Goal: Transaction & Acquisition: Purchase product/service

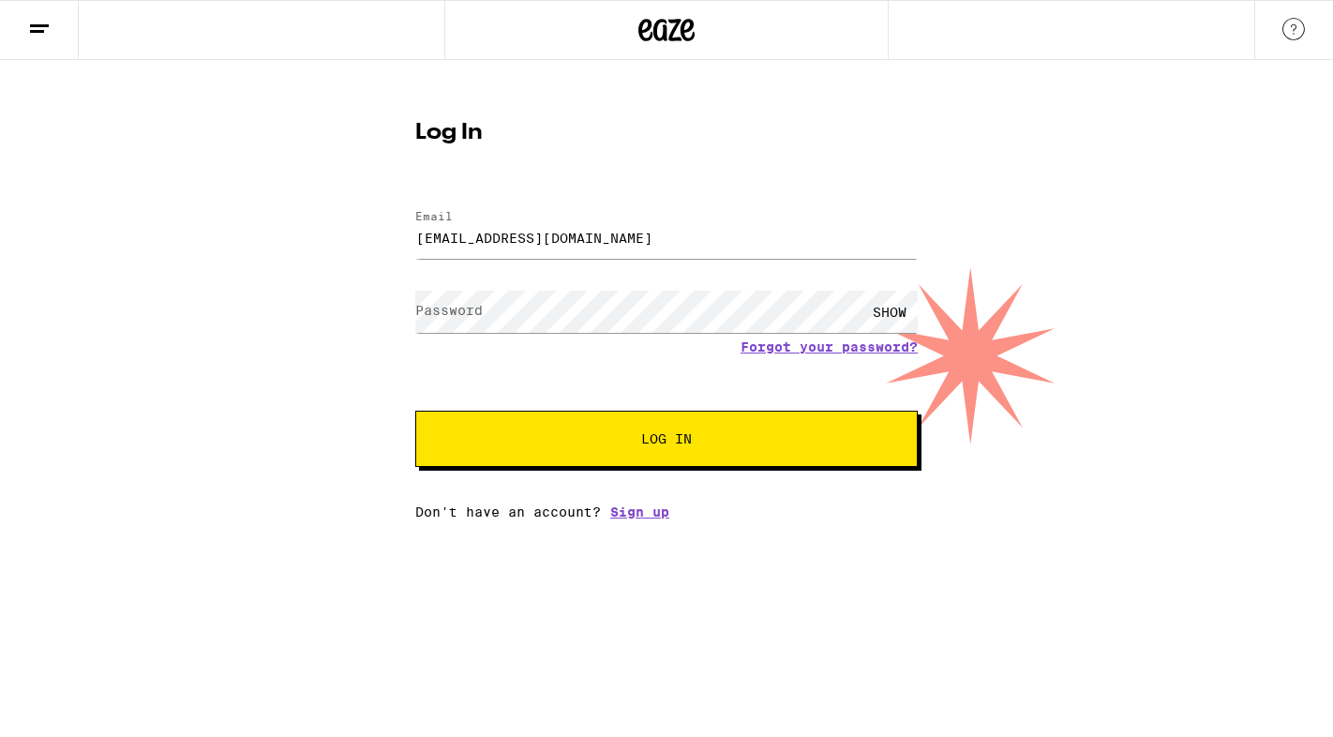
type input "[EMAIL_ADDRESS][DOMAIN_NAME]"
click at [415, 411] on button "Log In" at bounding box center [666, 439] width 503 height 56
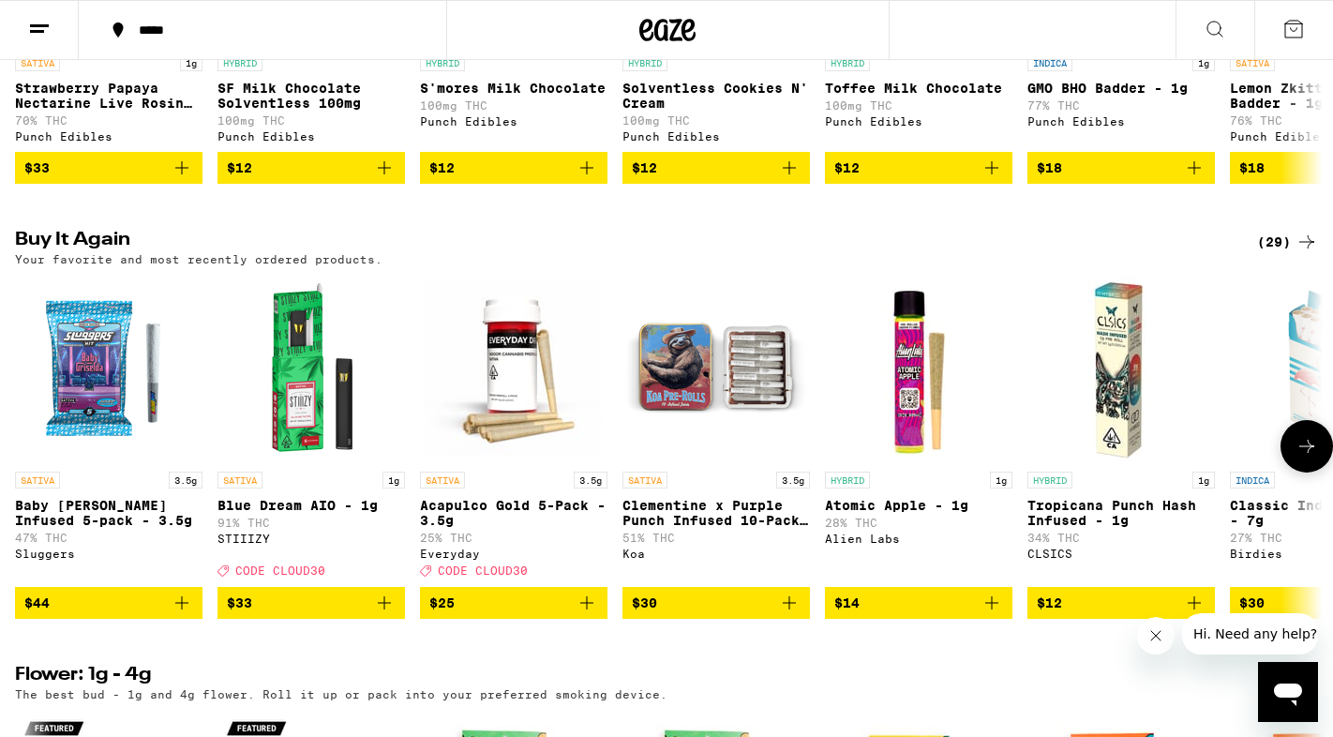
click at [382, 614] on icon "Add to bag" at bounding box center [384, 603] width 23 height 23
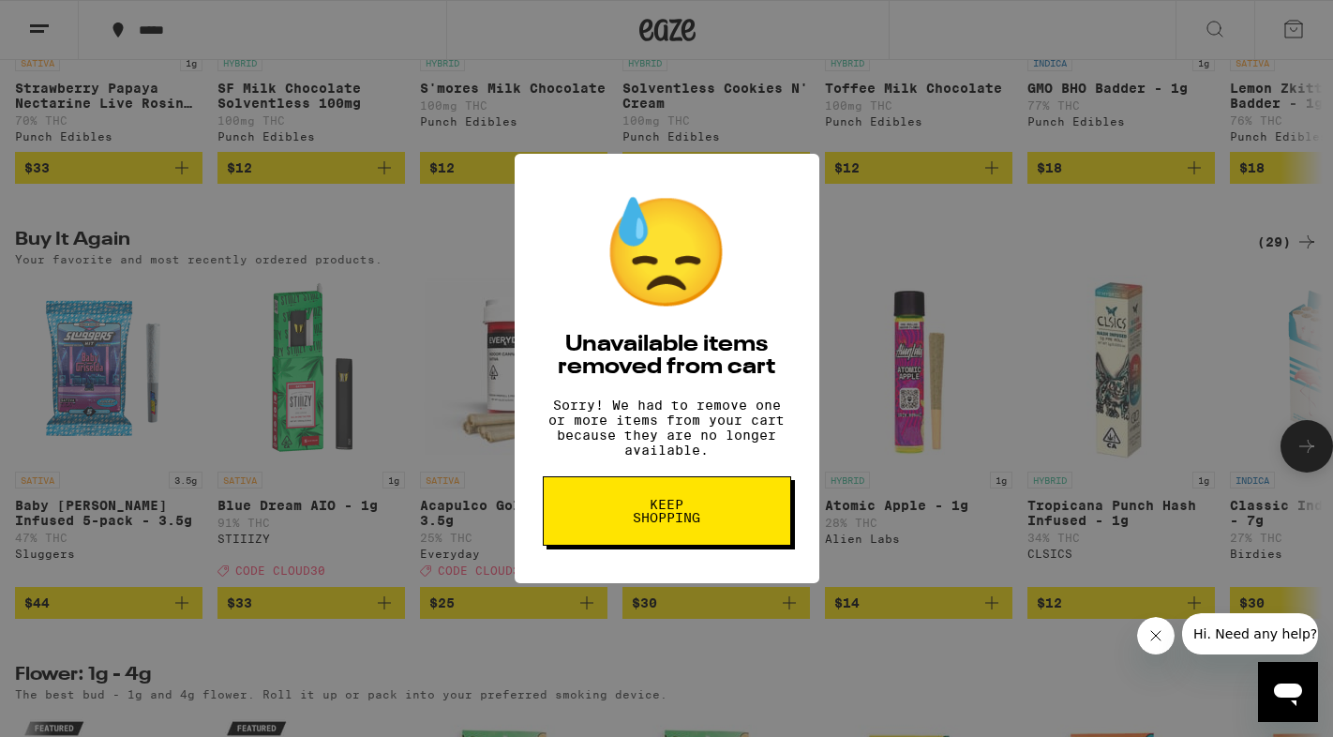
click at [638, 502] on button "Keep Shopping" at bounding box center [667, 510] width 248 height 69
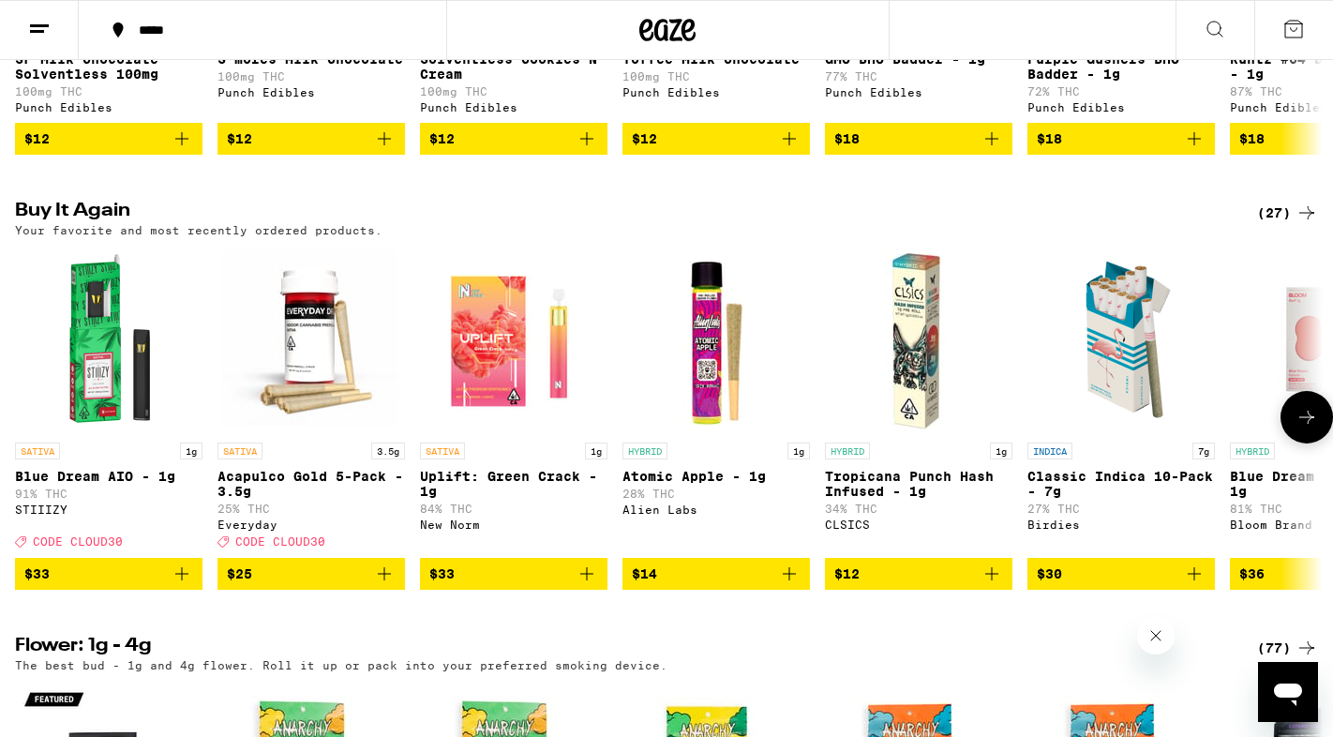
scroll to position [1339, 0]
click at [182, 580] on icon "Add to bag" at bounding box center [181, 573] width 13 height 13
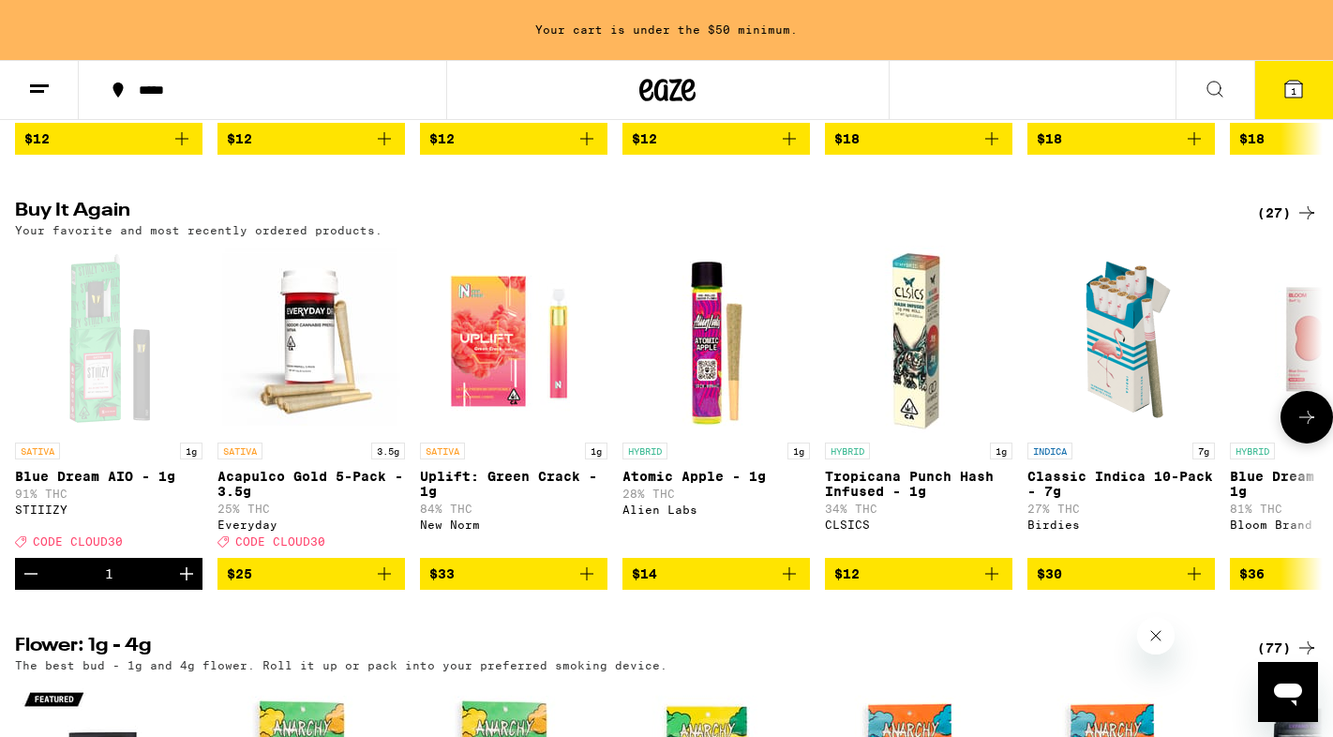
scroll to position [0, 0]
click at [384, 580] on icon "Add to bag" at bounding box center [384, 573] width 13 height 13
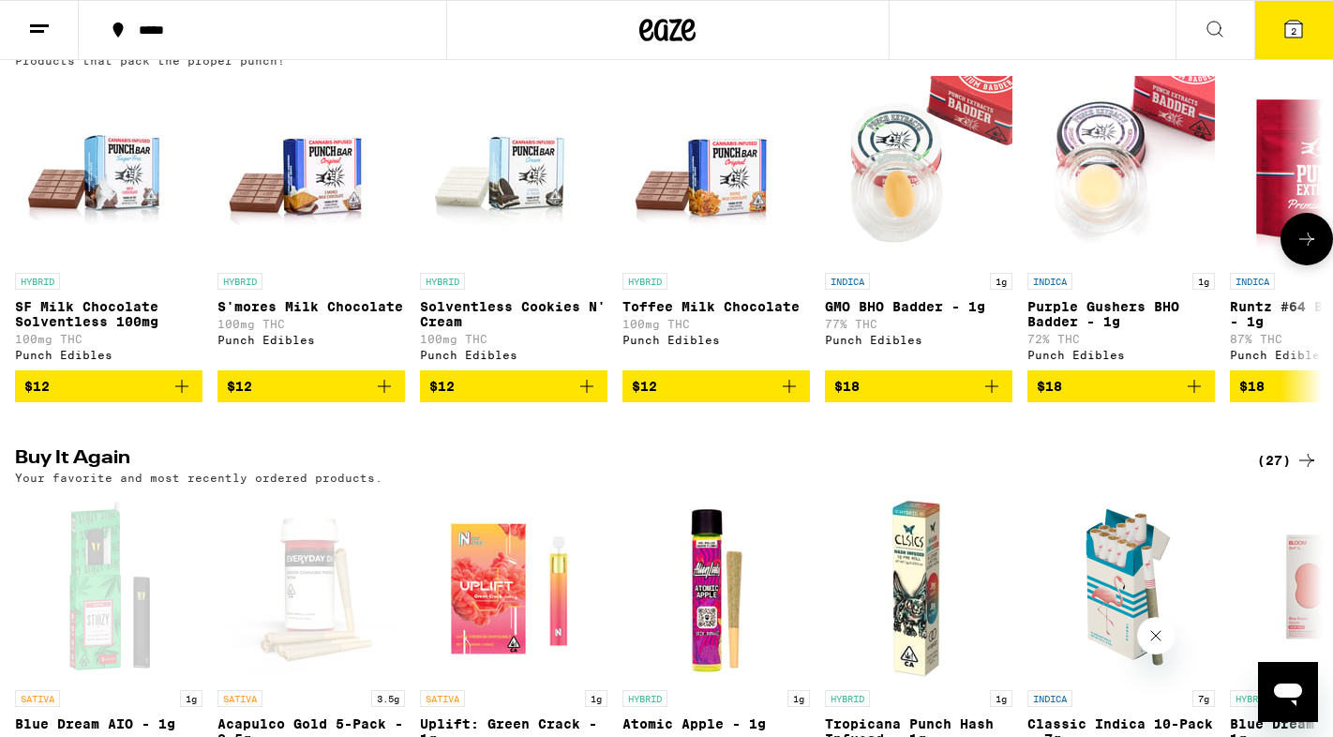
scroll to position [741, 0]
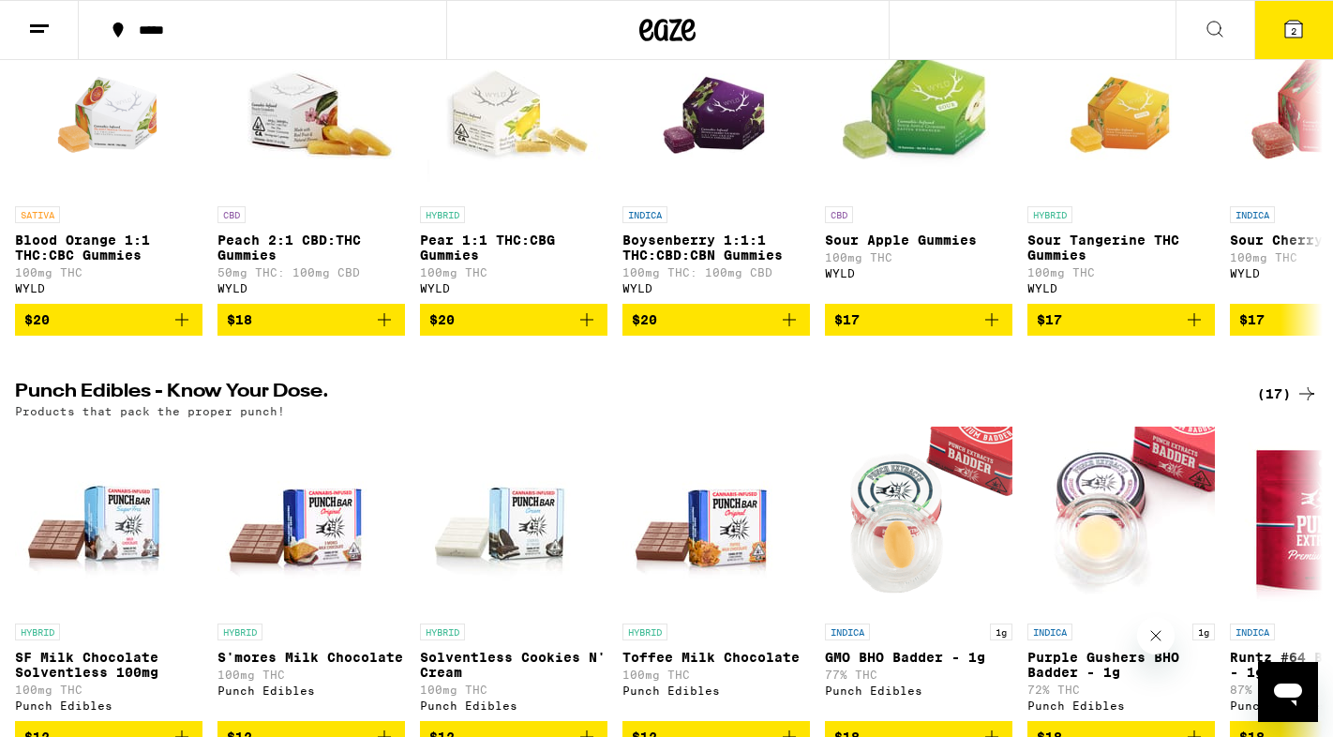
click at [1304, 32] on icon at bounding box center [1294, 29] width 23 height 23
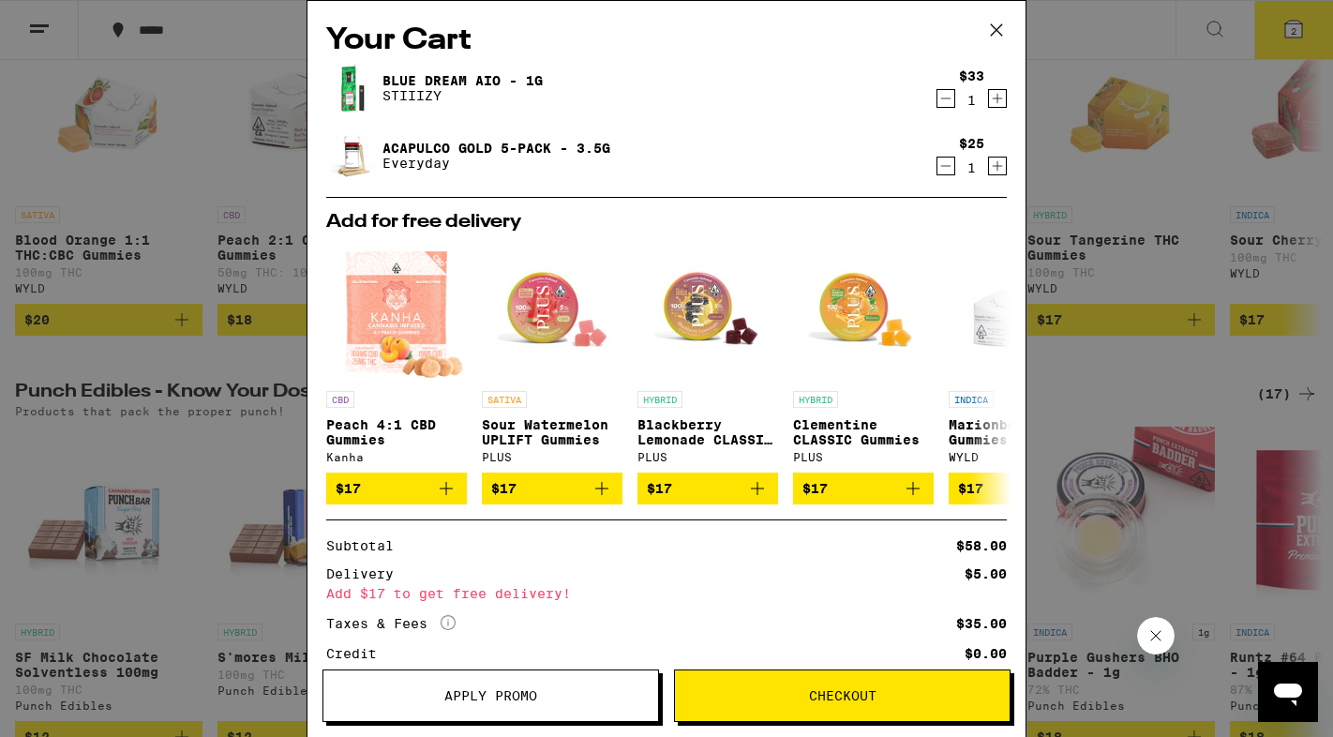
click at [453, 682] on button "Apply Promo" at bounding box center [491, 695] width 337 height 53
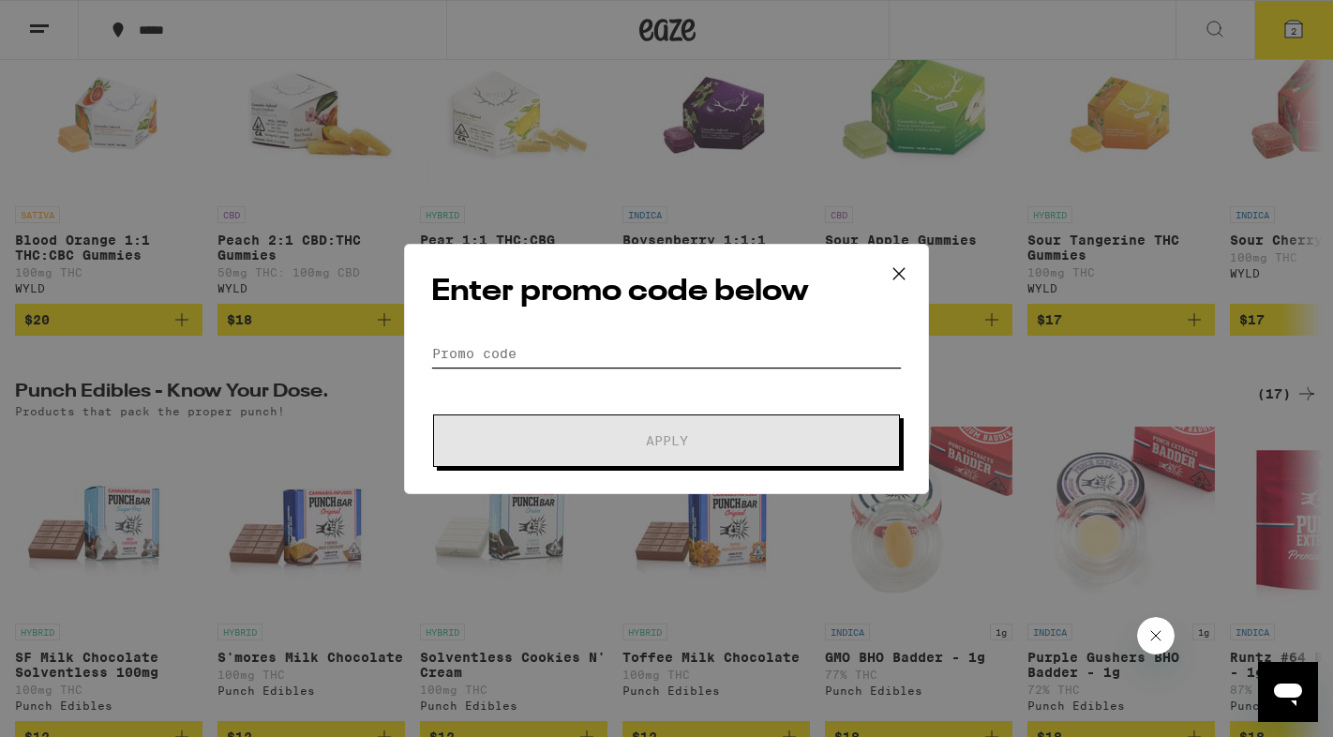
click at [531, 356] on input "Promo Code" at bounding box center [666, 353] width 471 height 28
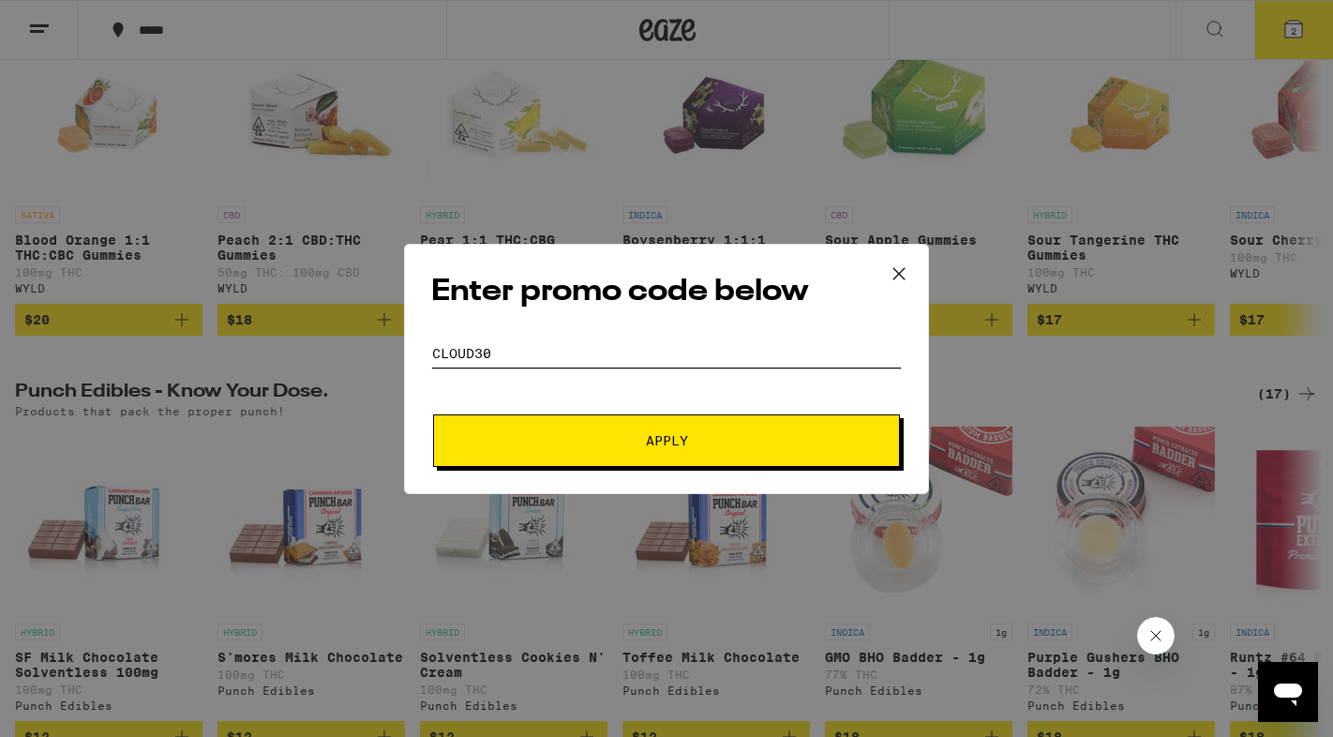
type input "cloud30"
click at [632, 443] on span "Apply" at bounding box center [667, 440] width 338 height 13
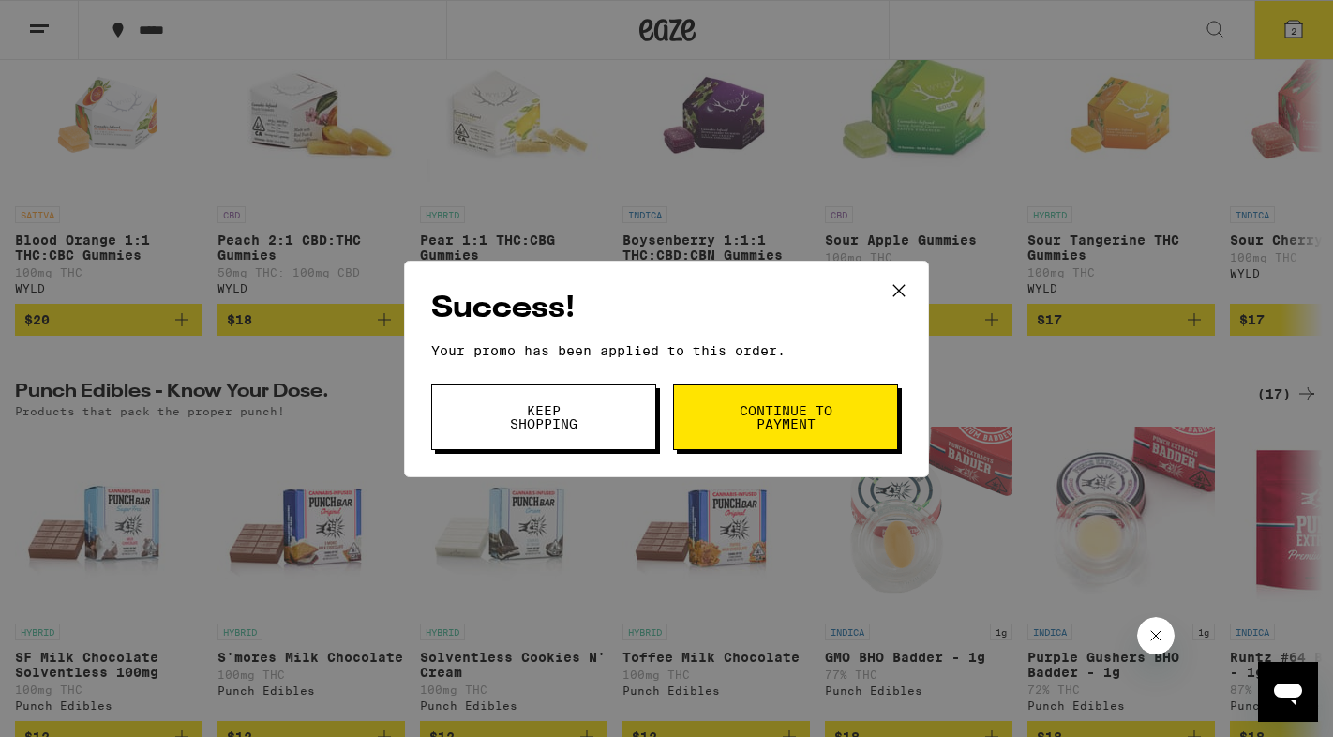
click at [751, 425] on span "Continue to payment" at bounding box center [786, 417] width 96 height 26
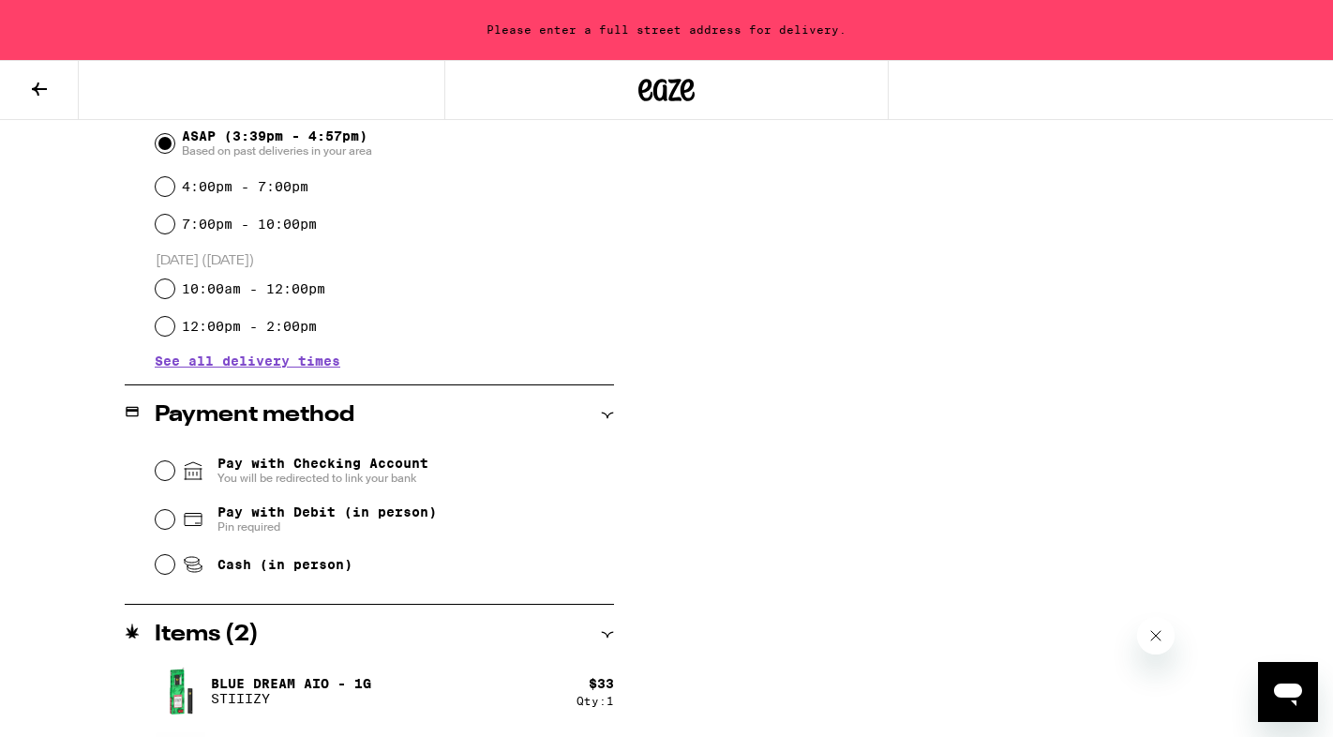
scroll to position [608, 0]
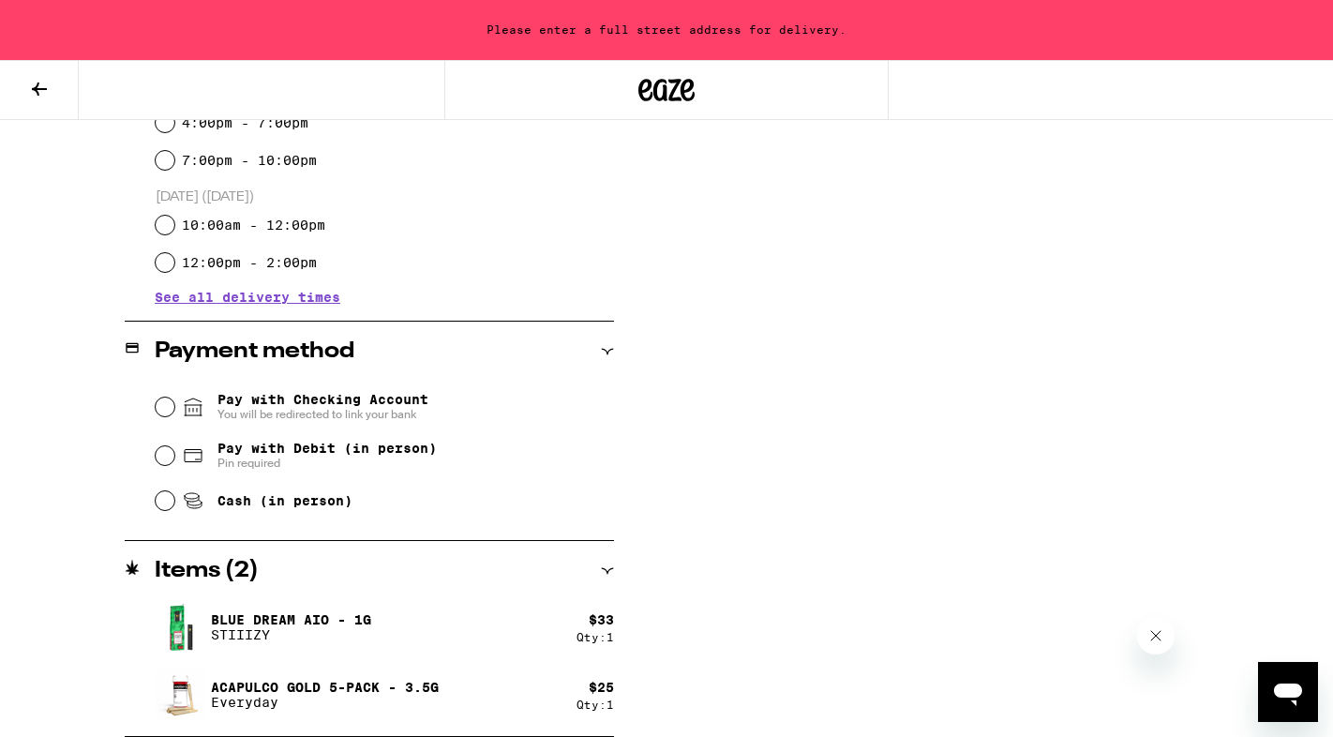
click at [296, 456] on span "Pay with Debit (in person)" at bounding box center [327, 448] width 219 height 15
click at [174, 457] on input "Pay with Debit (in person) Pin required" at bounding box center [165, 455] width 19 height 19
radio input "true"
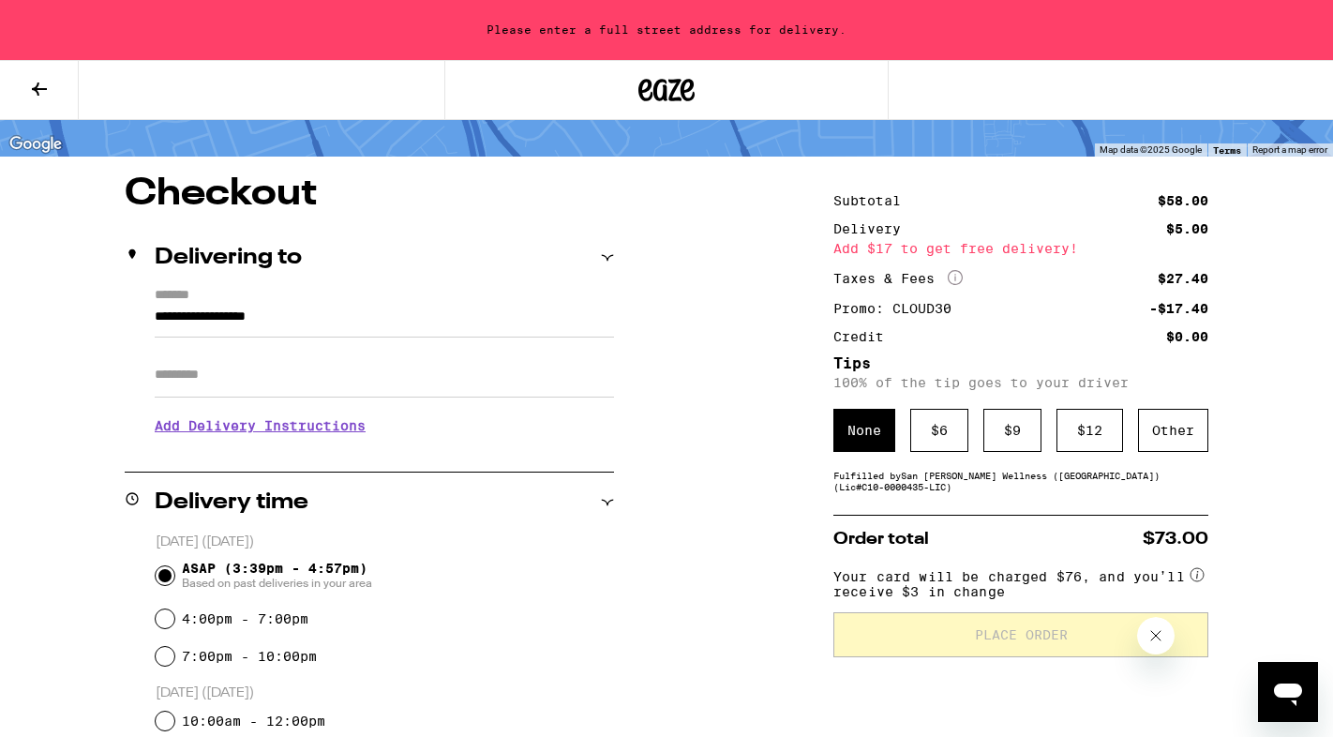
scroll to position [124, 0]
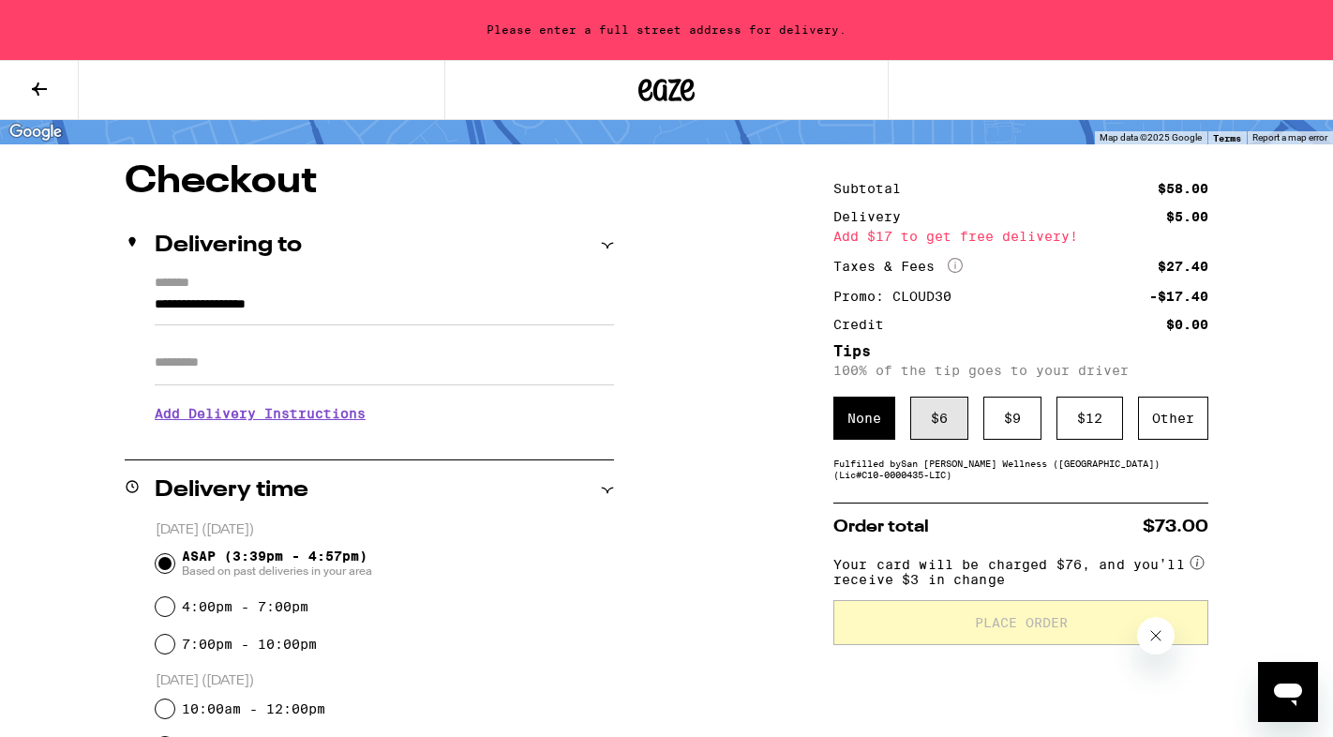
click at [928, 413] on div "$ 6" at bounding box center [939, 418] width 58 height 43
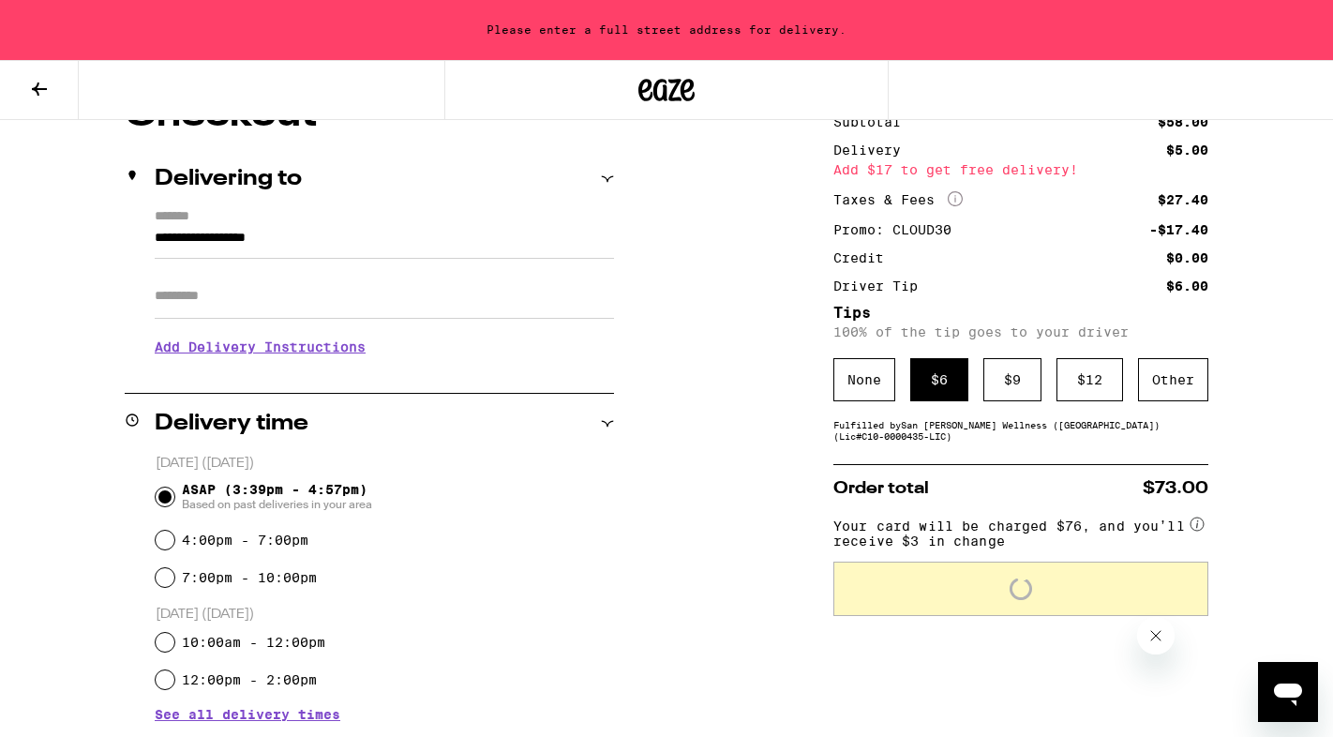
scroll to position [194, 0]
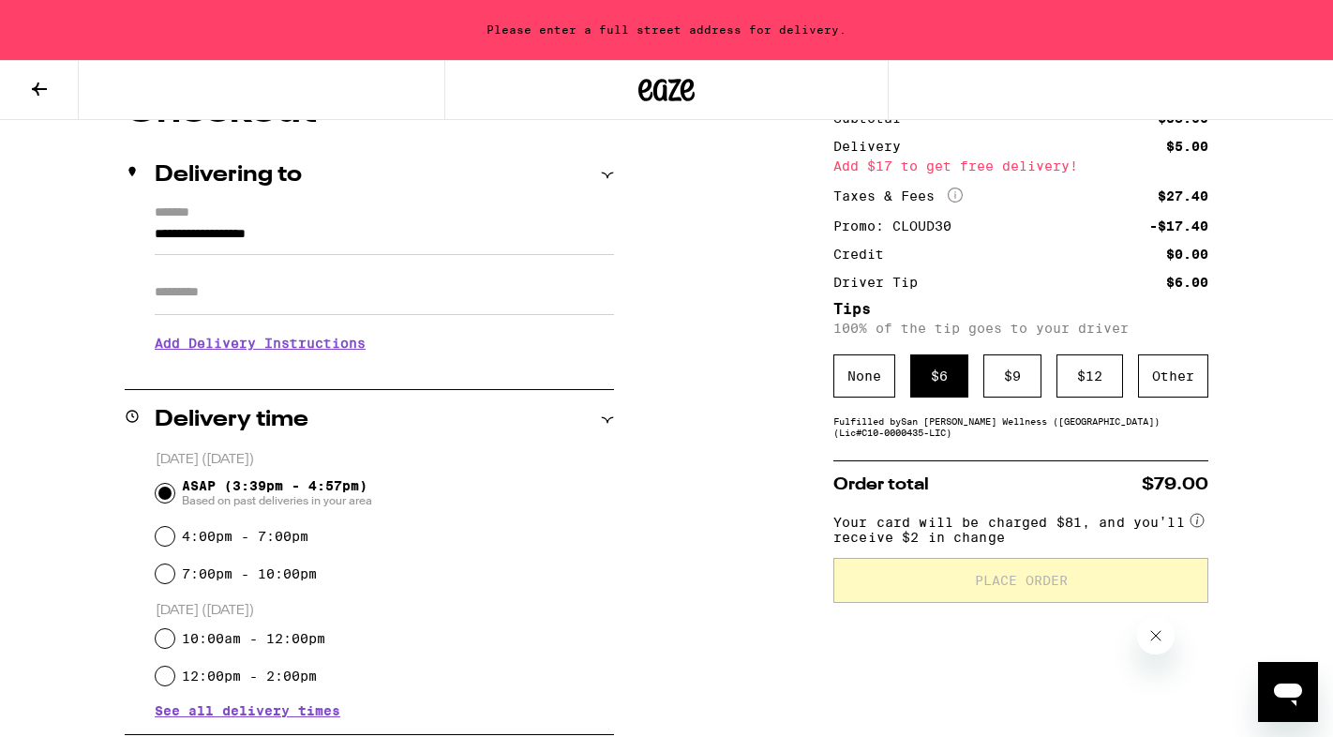
drag, startPoint x: 323, startPoint y: 232, endPoint x: 51, endPoint y: 217, distance: 272.3
click at [51, 217] on div "**********" at bounding box center [666, 622] width 1333 height 1058
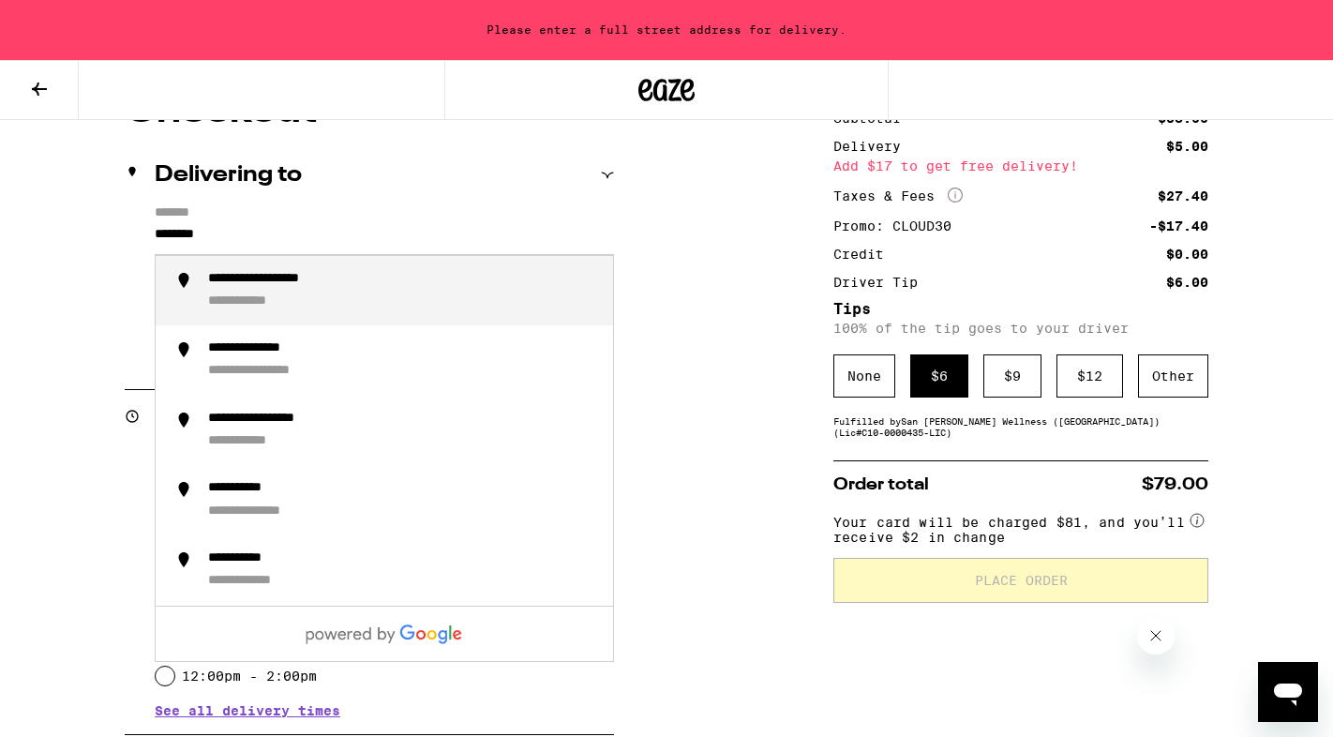
click at [250, 273] on div "**********" at bounding box center [288, 280] width 161 height 18
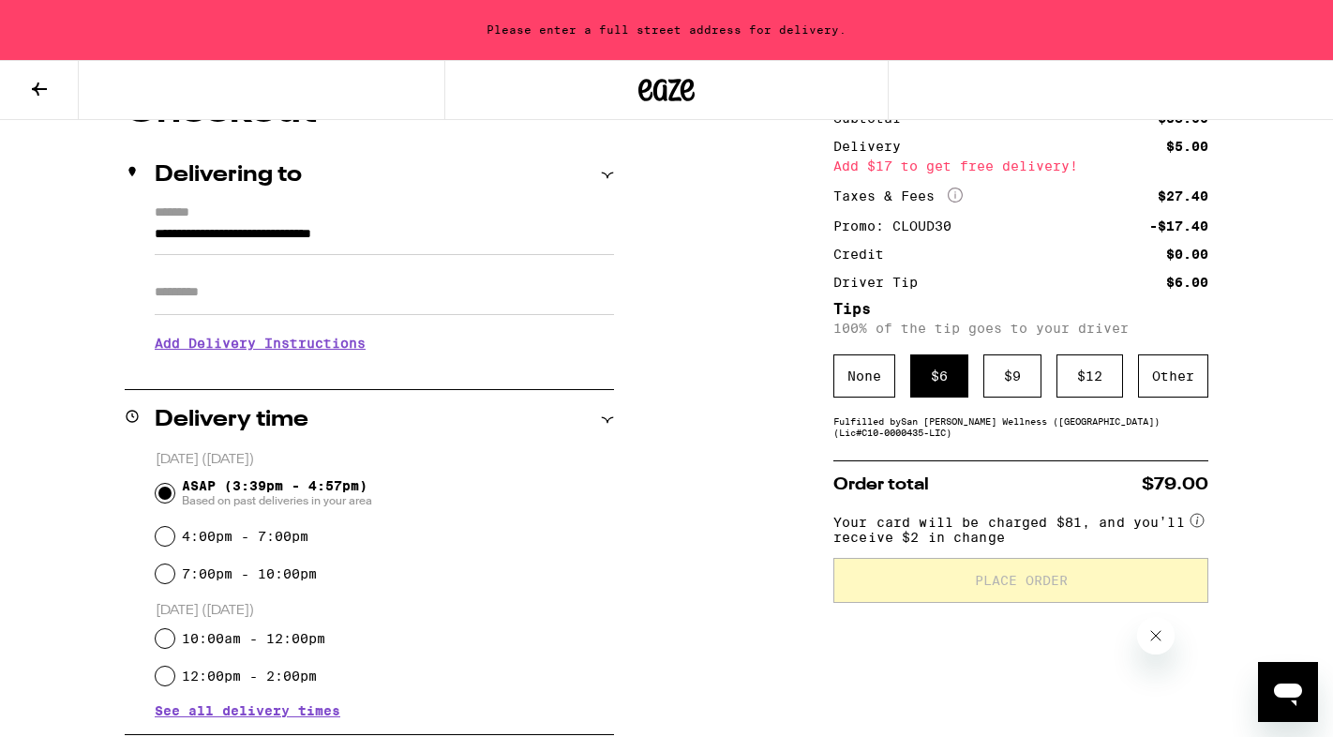
type input "**********"
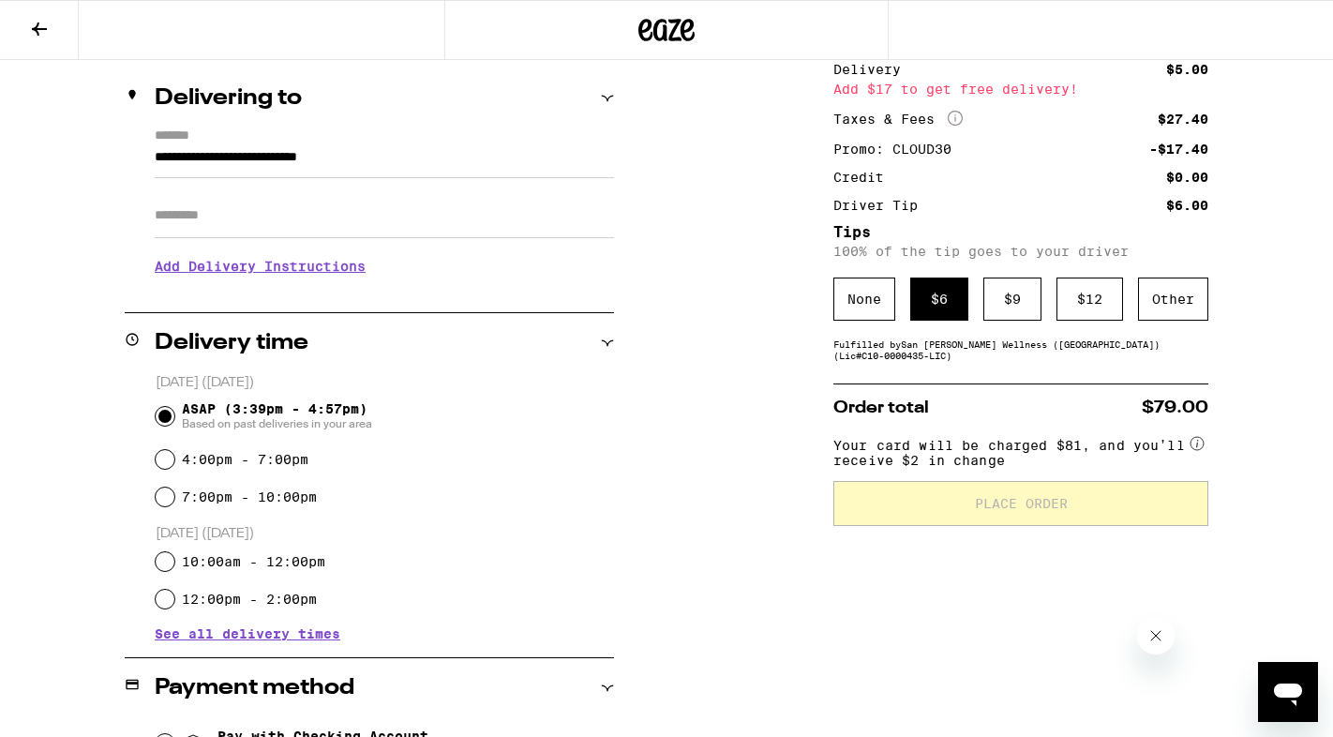
scroll to position [213, 0]
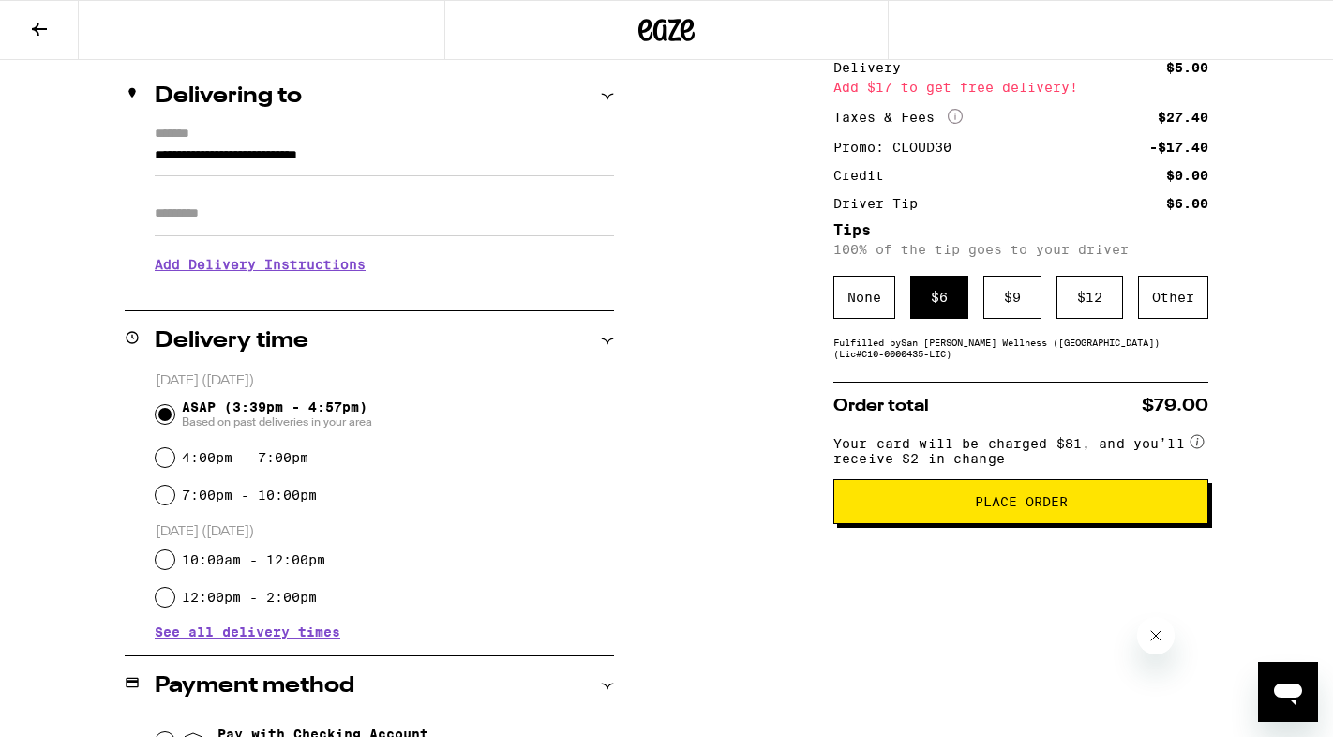
click at [932, 554] on div "Subtotal $58.00 Delivery $5.00 Add $17 to get free delivery! Taxes & Fees More …" at bounding box center [1021, 543] width 375 height 1058
click at [928, 523] on button "Place Order" at bounding box center [1021, 501] width 375 height 45
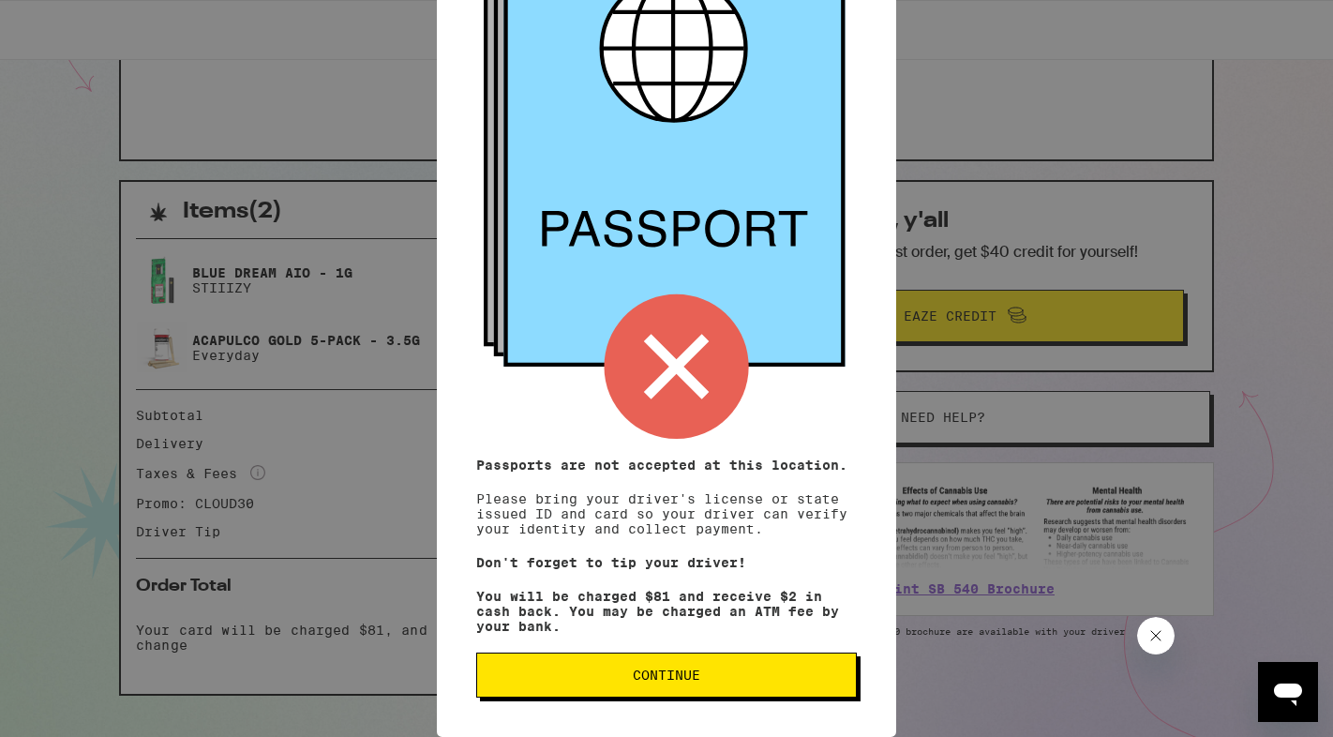
scroll to position [330, 0]
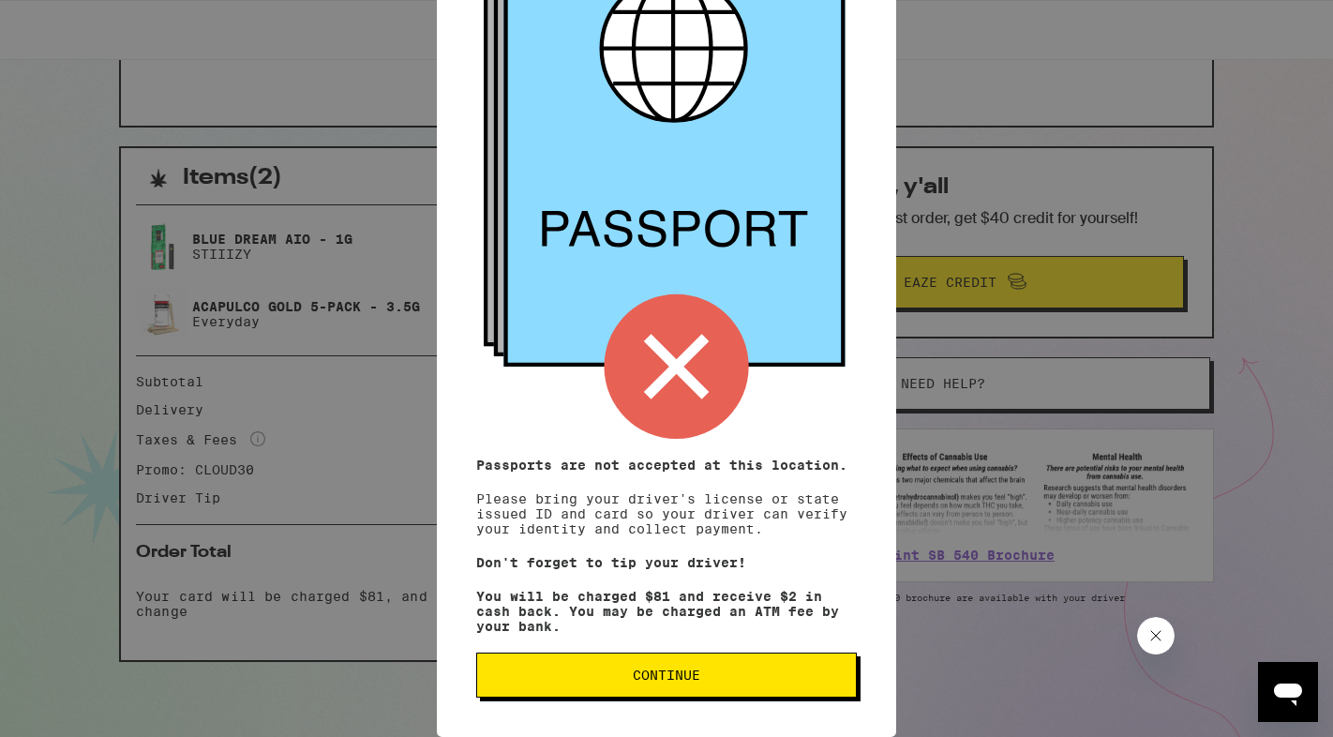
click at [671, 672] on span "Continue" at bounding box center [667, 675] width 68 height 13
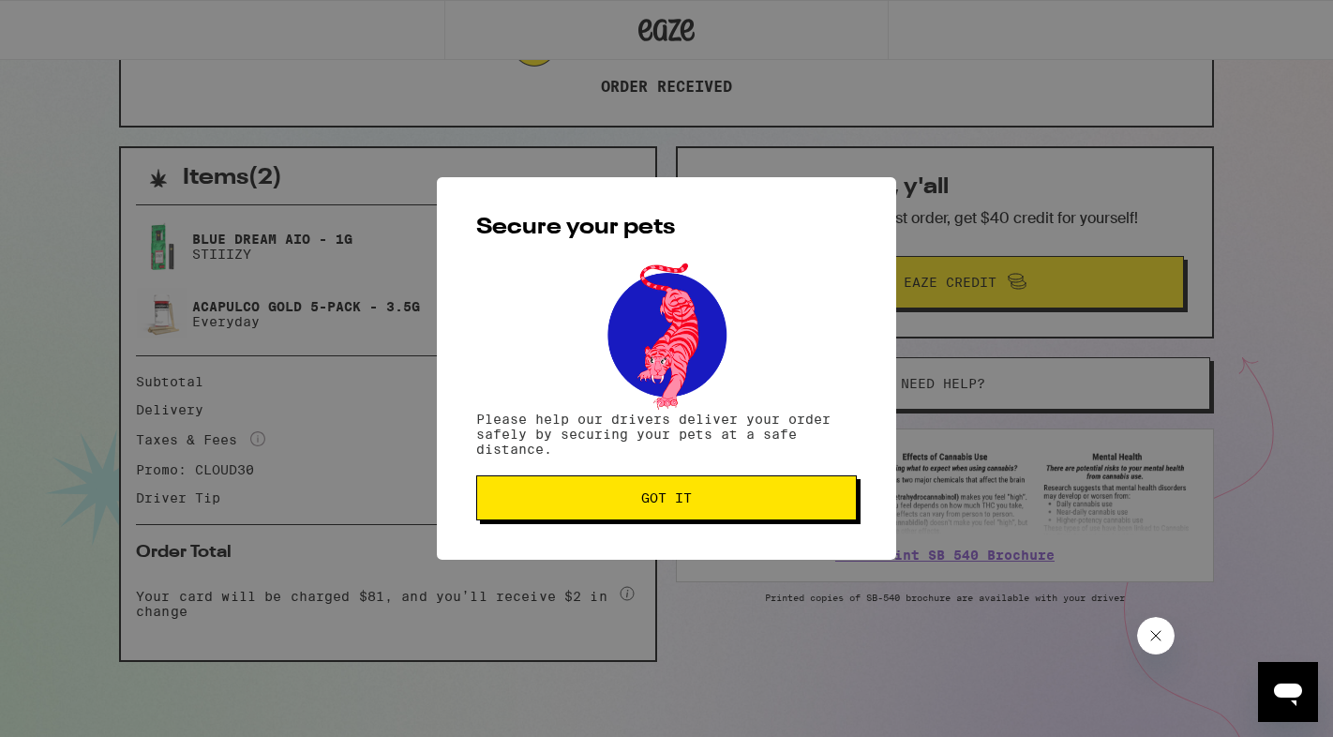
click at [657, 516] on button "Got it" at bounding box center [666, 497] width 381 height 45
